Goal: Task Accomplishment & Management: Manage account settings

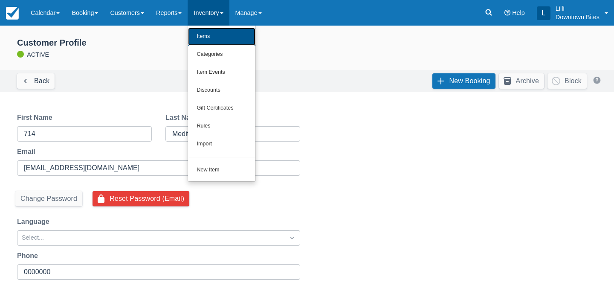
click at [220, 36] on link "Items" at bounding box center [221, 37] width 67 height 18
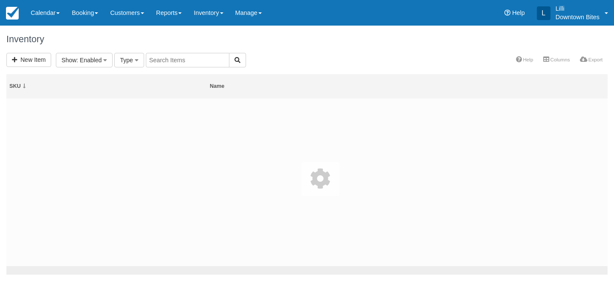
select select
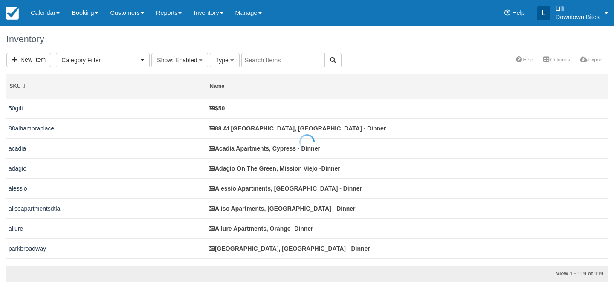
click at [263, 64] on input "text" at bounding box center [283, 60] width 84 height 14
type input "calabasas"
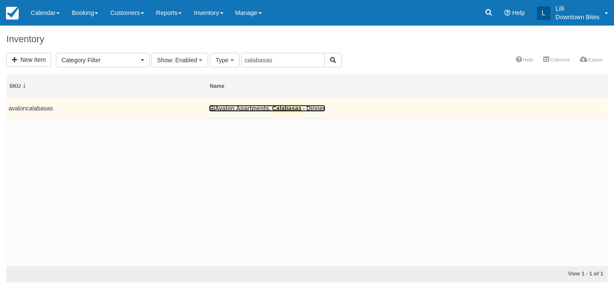
click at [260, 107] on link "Avalon Apartments, Calabasas - Dinner" at bounding box center [267, 108] width 116 height 7
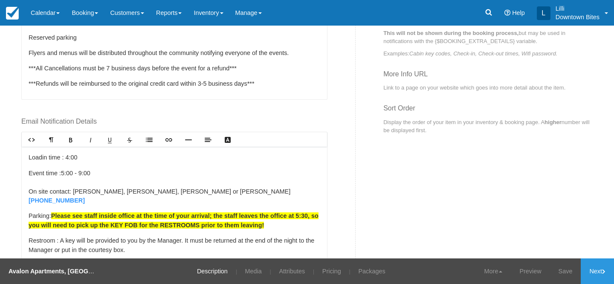
scroll to position [32, 0]
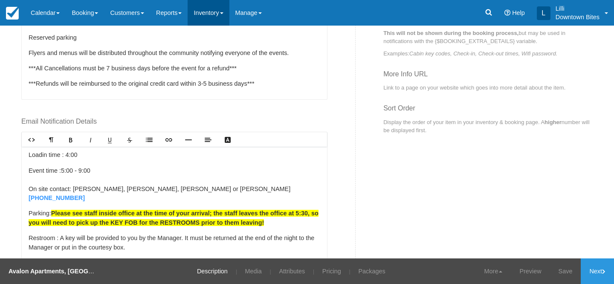
click at [214, 16] on link "Inventory" at bounding box center [208, 13] width 41 height 26
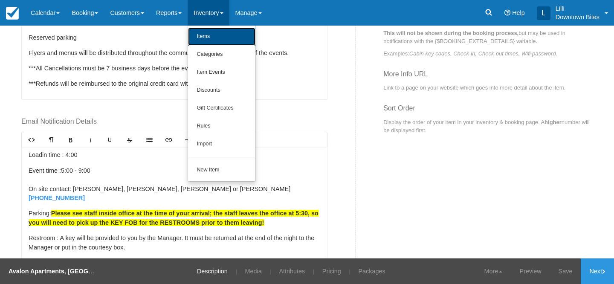
click at [217, 38] on link "Items" at bounding box center [221, 37] width 67 height 18
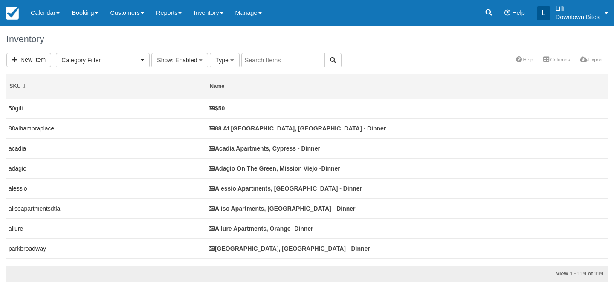
select select
click at [283, 64] on input "text" at bounding box center [283, 60] width 84 height 14
type input "calabasas"
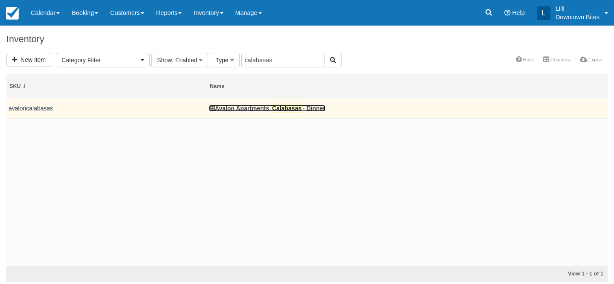
click at [276, 110] on mark "Calabasas" at bounding box center [287, 108] width 32 height 9
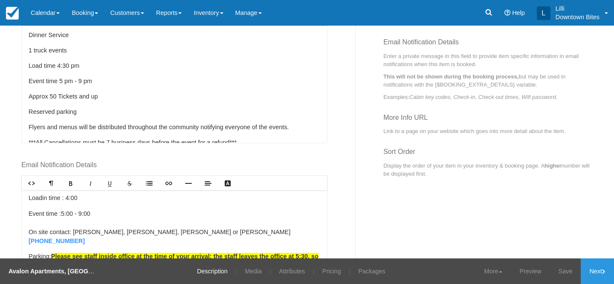
scroll to position [26, 0]
